Goal: Find specific page/section: Find specific page/section

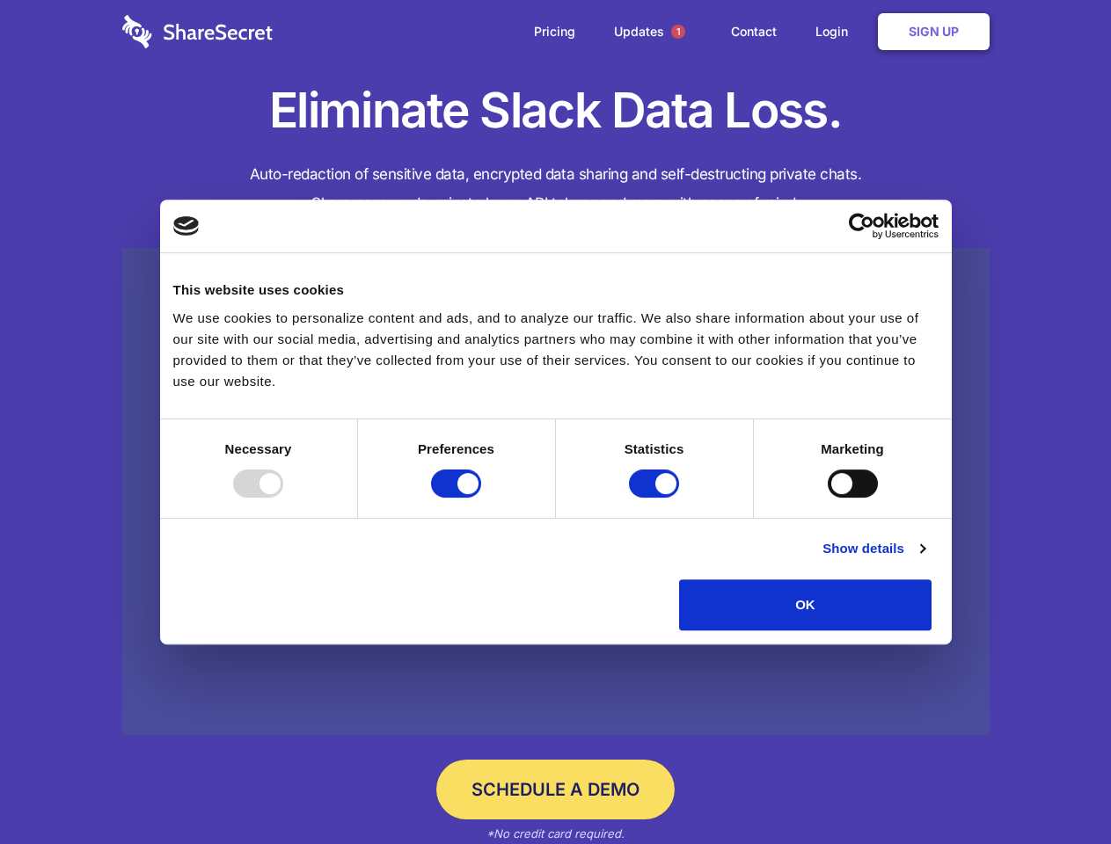
click at [283, 498] on div at bounding box center [258, 484] width 50 height 28
click at [481, 498] on input "Preferences" at bounding box center [456, 484] width 50 height 28
checkbox input "false"
click at [656, 498] on input "Statistics" at bounding box center [654, 484] width 50 height 28
checkbox input "false"
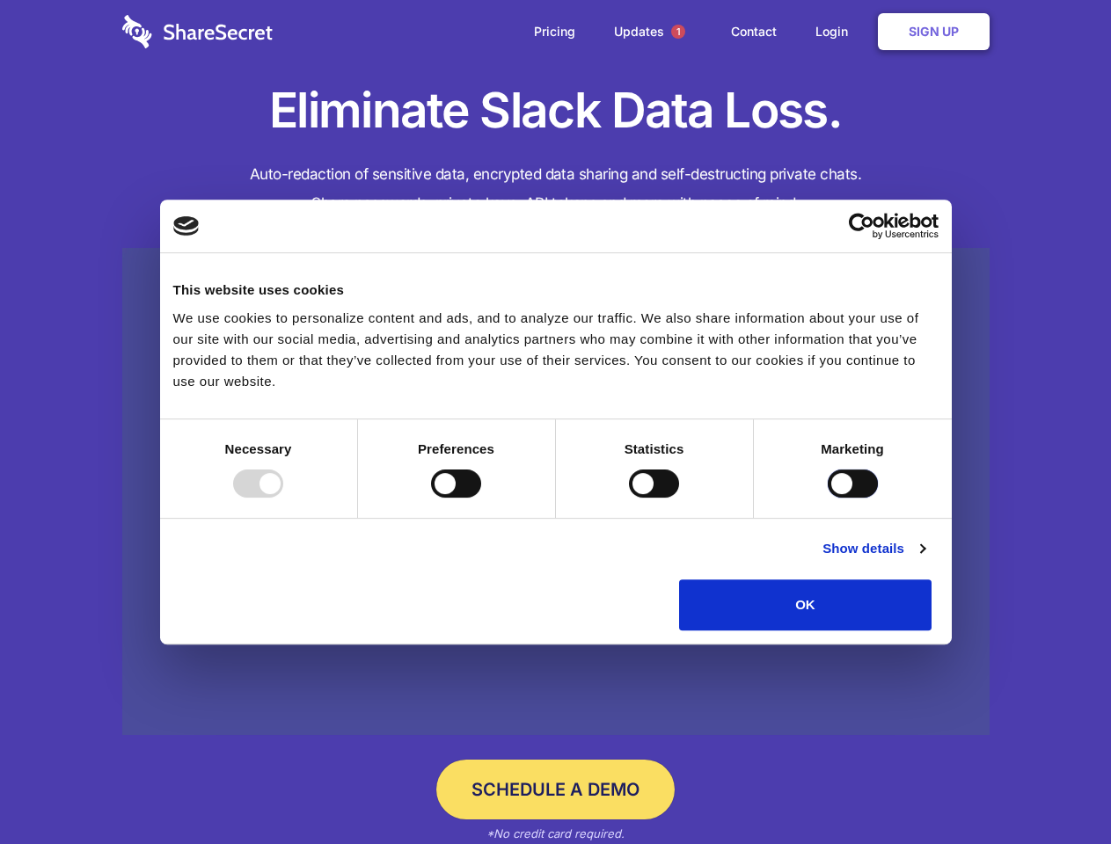
click at [828, 498] on input "Marketing" at bounding box center [853, 484] width 50 height 28
checkbox input "true"
click at [924, 559] on link "Show details" at bounding box center [873, 548] width 102 height 21
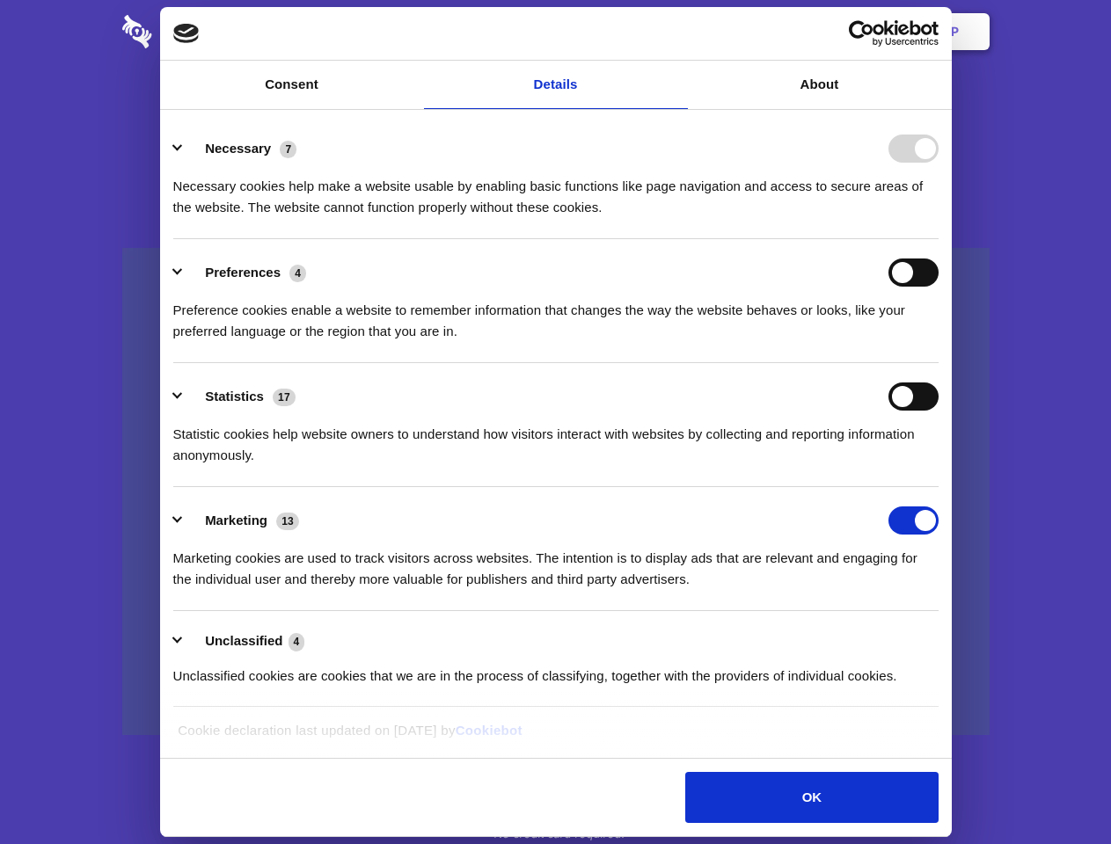
click at [938, 239] on li "Necessary 7 Necessary cookies help make a website usable by enabling basic func…" at bounding box center [555, 177] width 765 height 124
click at [677, 32] on span "1" at bounding box center [678, 32] width 14 height 14
